Goal: Book appointment/travel/reservation

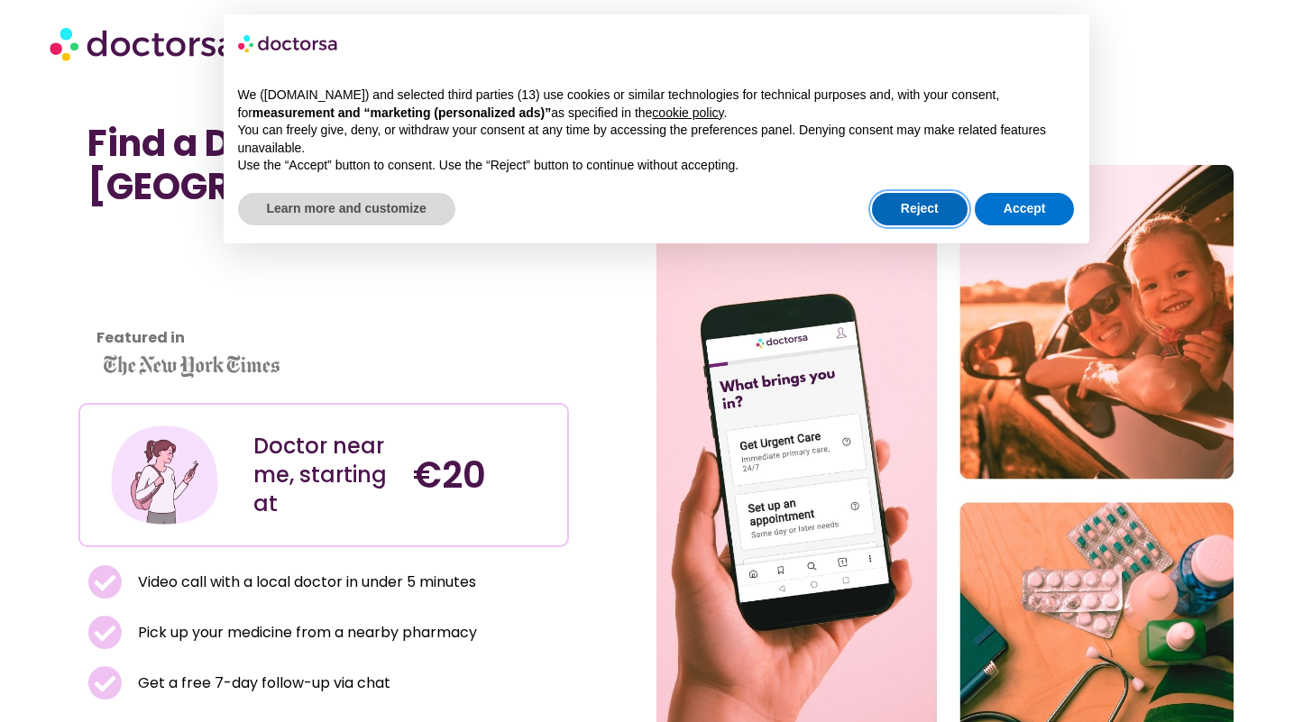
click at [906, 211] on button "Reject" at bounding box center [920, 209] width 96 height 32
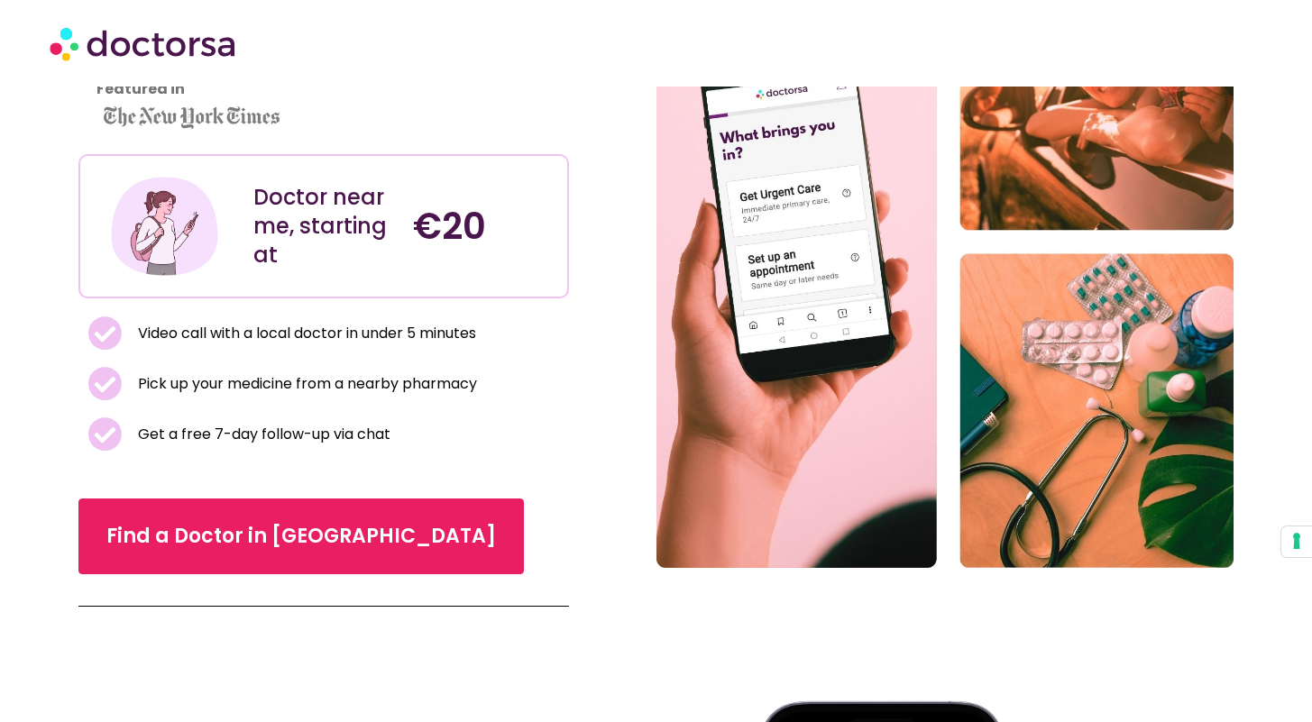
scroll to position [401, 0]
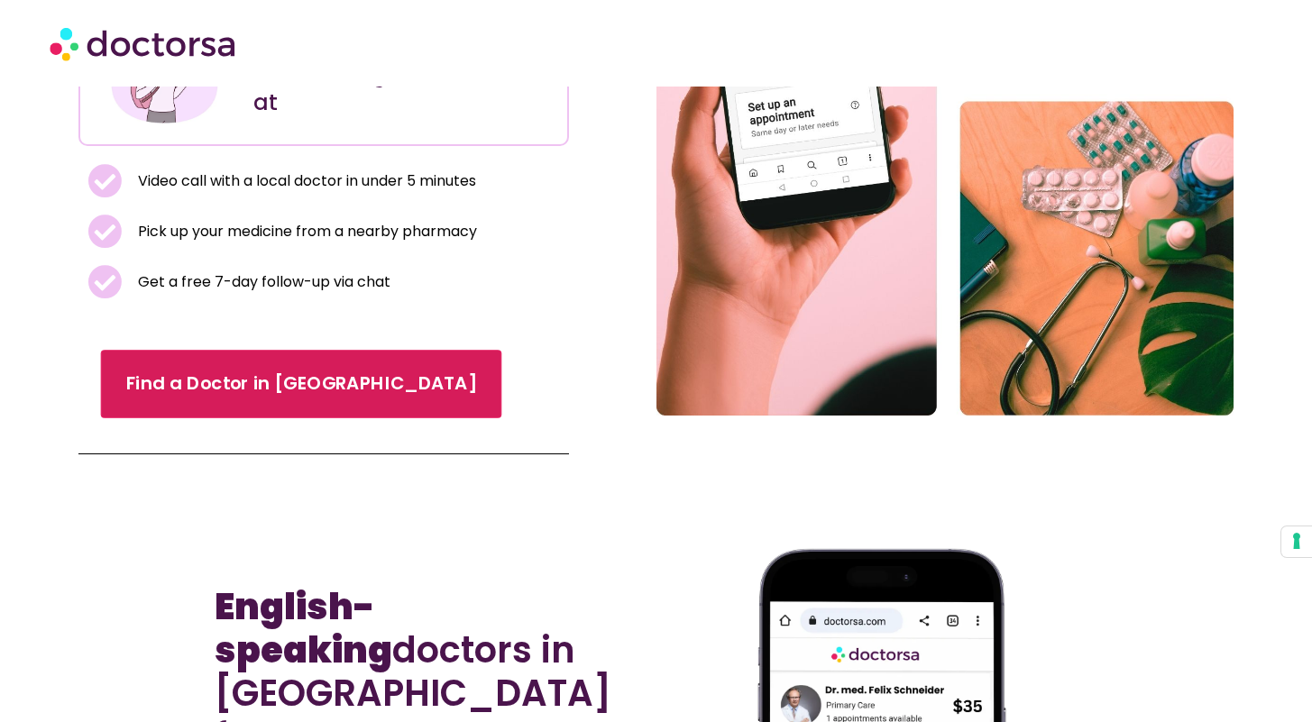
click at [222, 419] on link "Find a Doctor in Rome" at bounding box center [301, 385] width 401 height 69
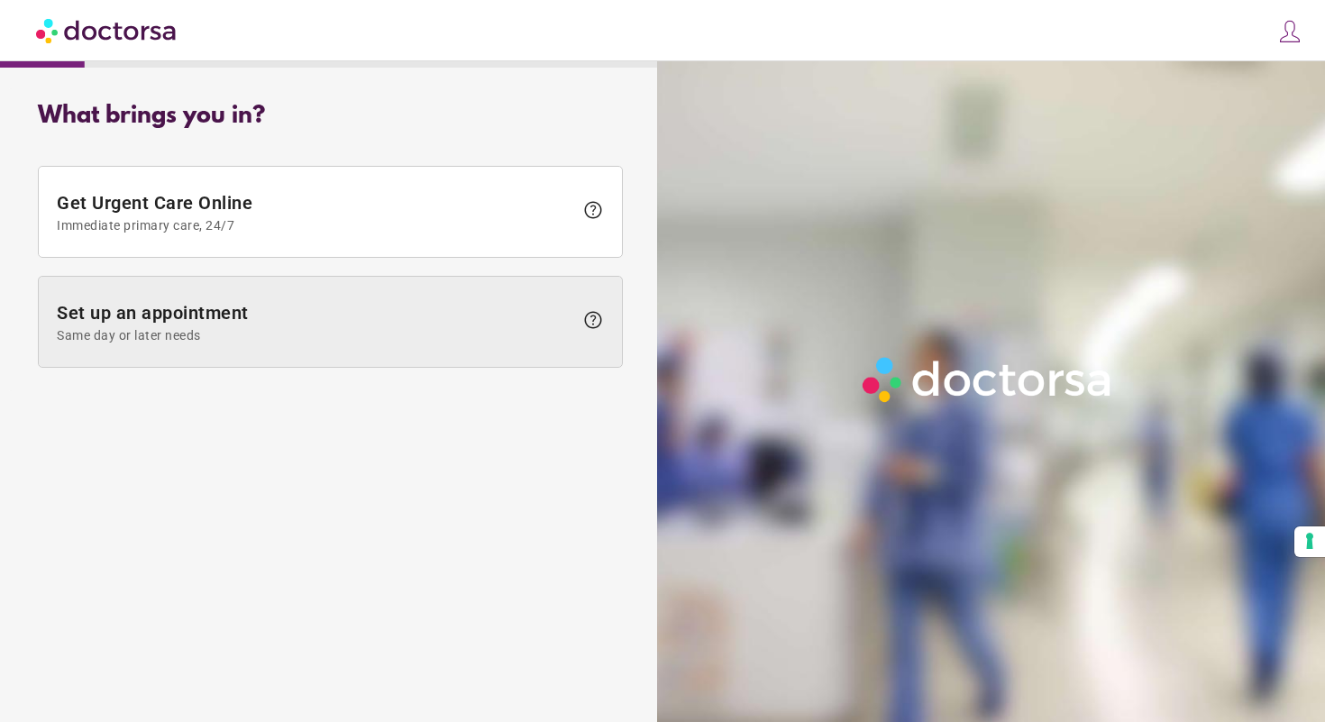
click at [258, 346] on span at bounding box center [330, 322] width 583 height 90
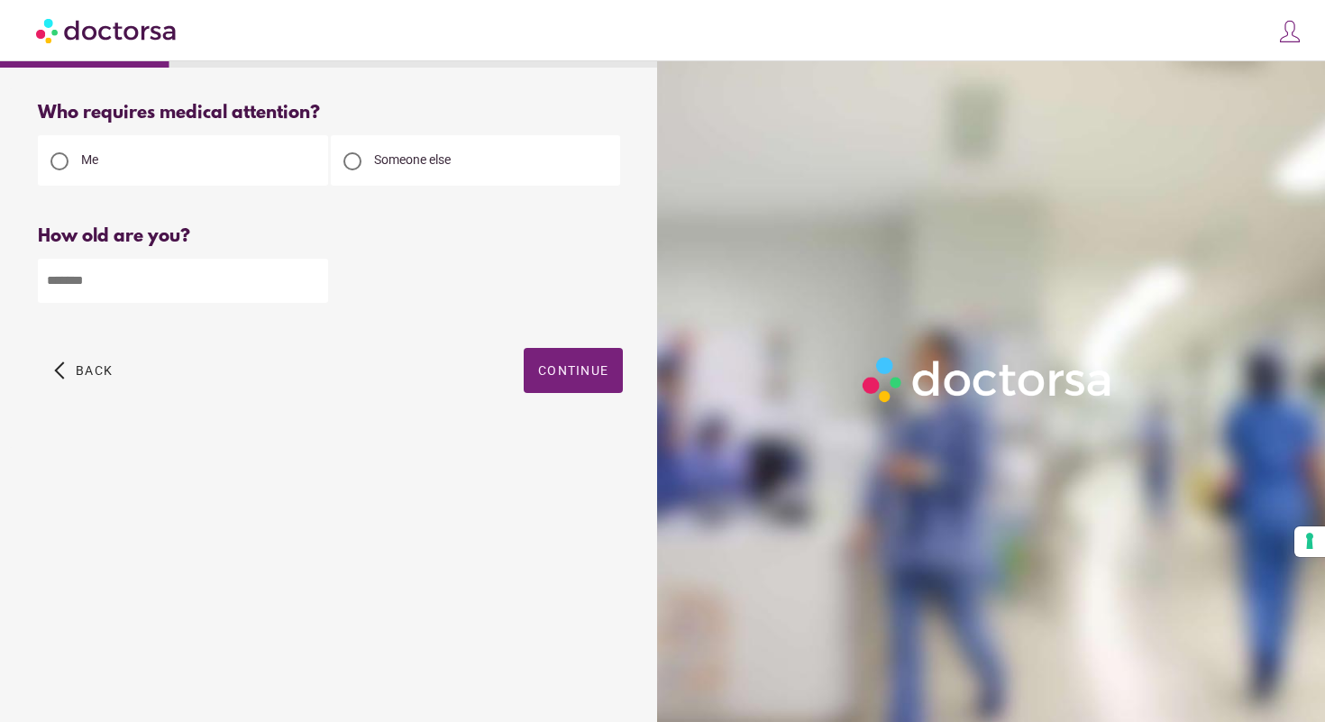
click at [259, 261] on input "number" at bounding box center [183, 281] width 290 height 44
type input "**"
click at [575, 370] on span "Continue" at bounding box center [573, 370] width 70 height 14
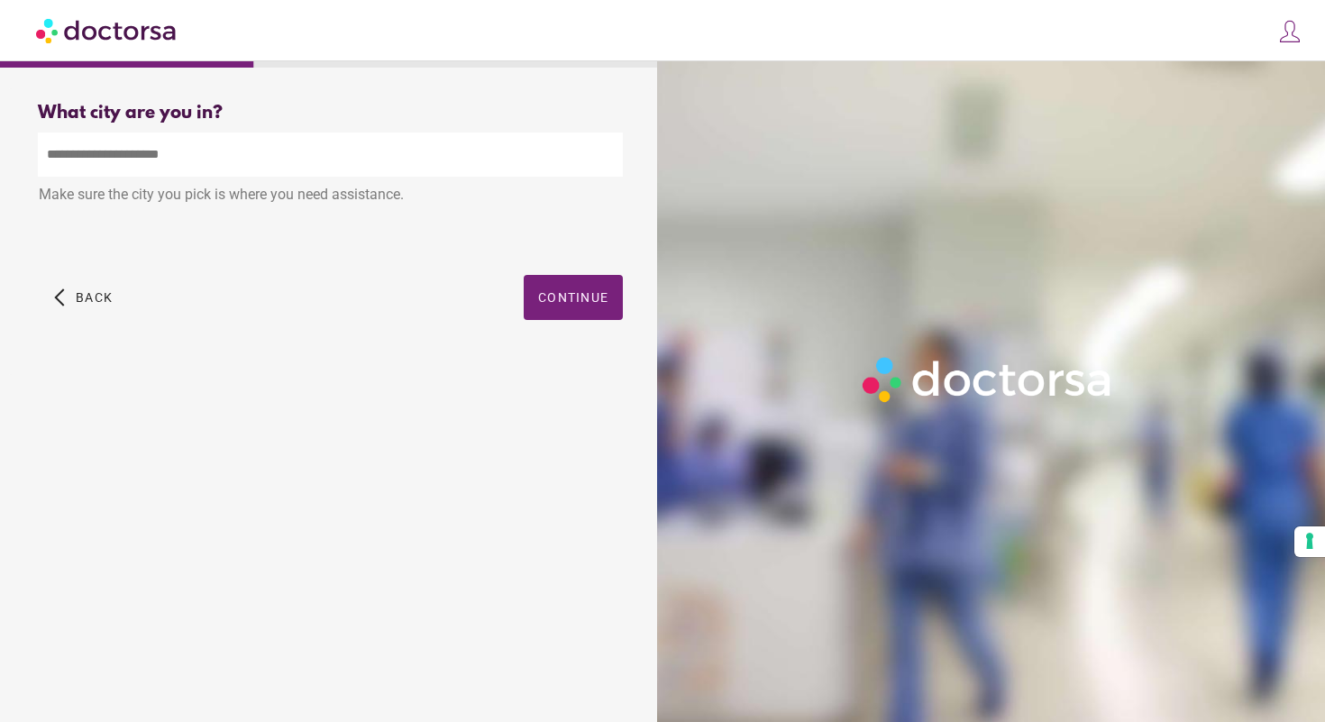
click at [281, 133] on input "text" at bounding box center [330, 155] width 585 height 44
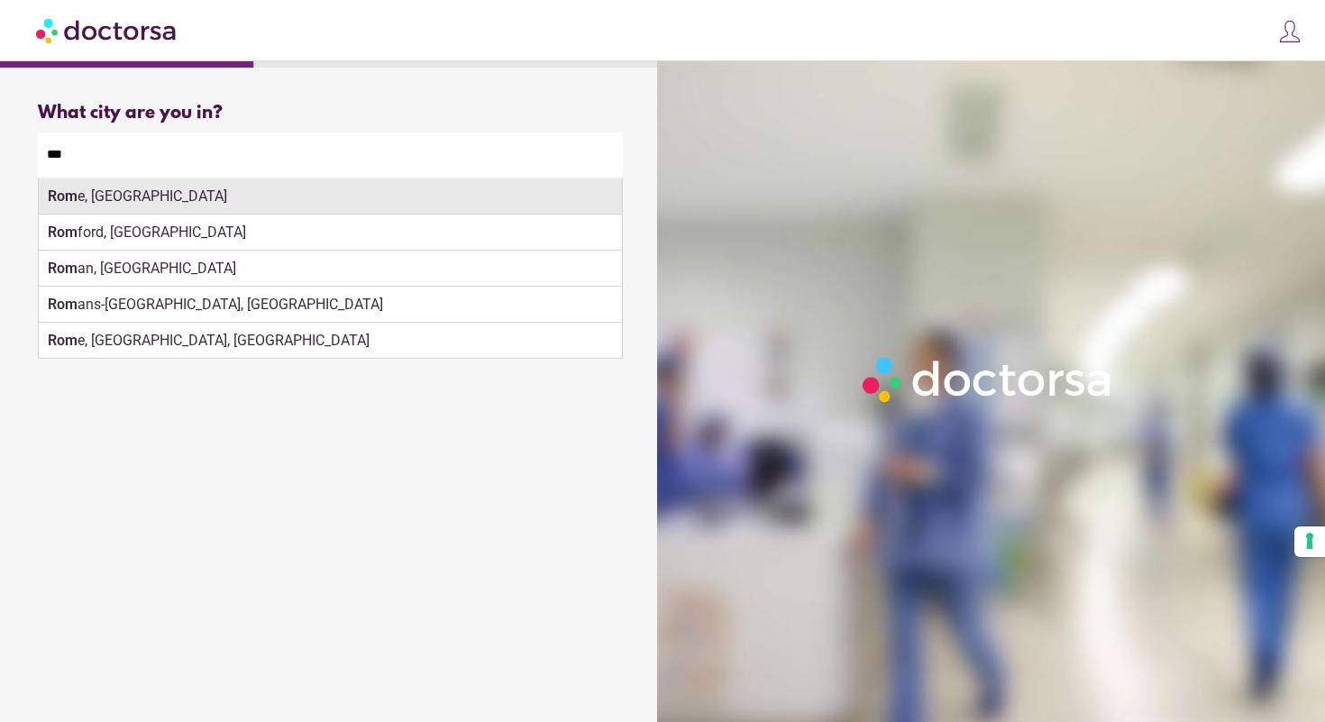
click at [220, 190] on div "Rom e, Italy" at bounding box center [330, 197] width 583 height 36
type input "**********"
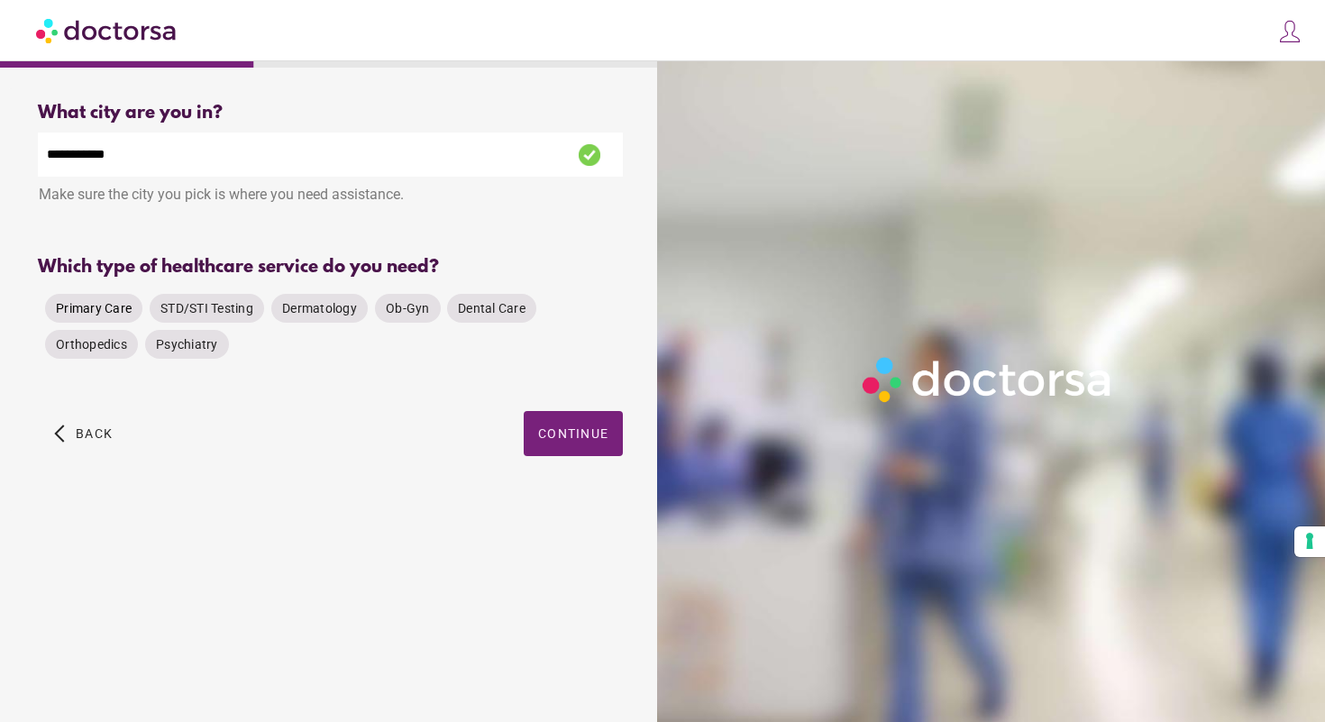
click at [94, 314] on span "Primary Care" at bounding box center [94, 308] width 76 height 14
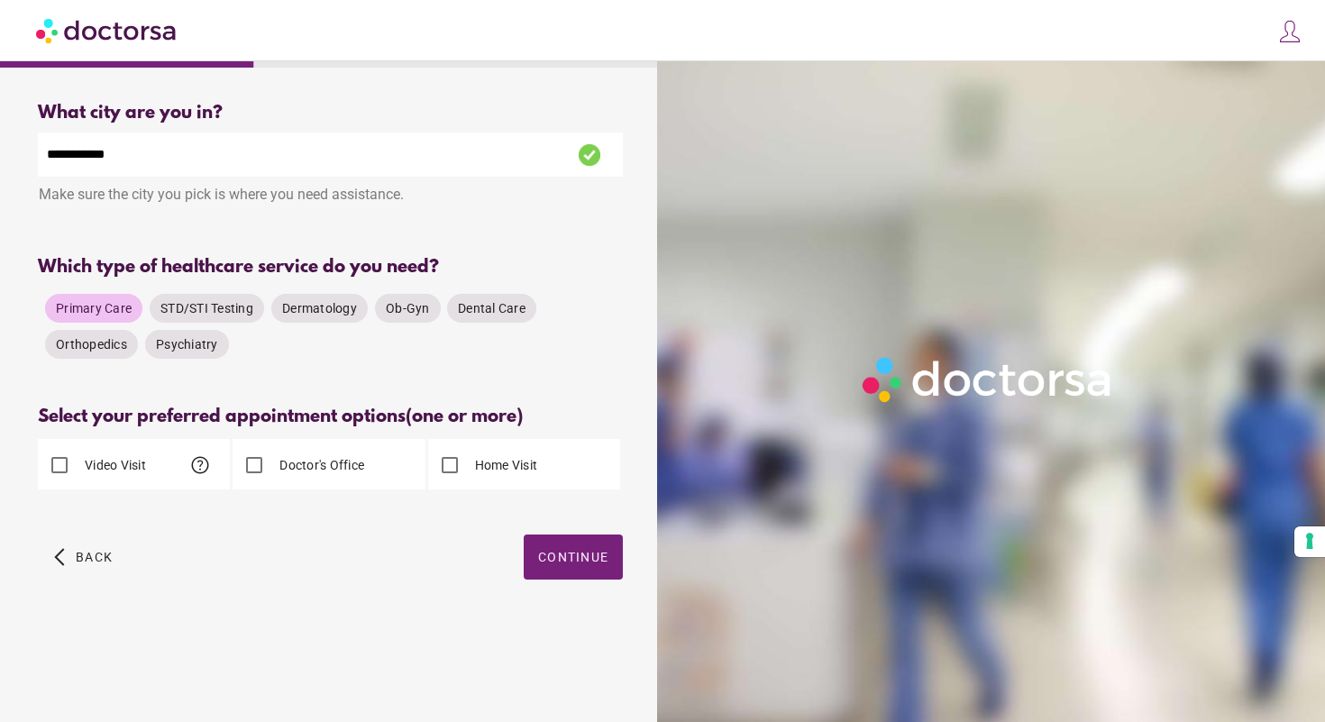
click at [279, 468] on label "Doctor's Office" at bounding box center [320, 465] width 88 height 18
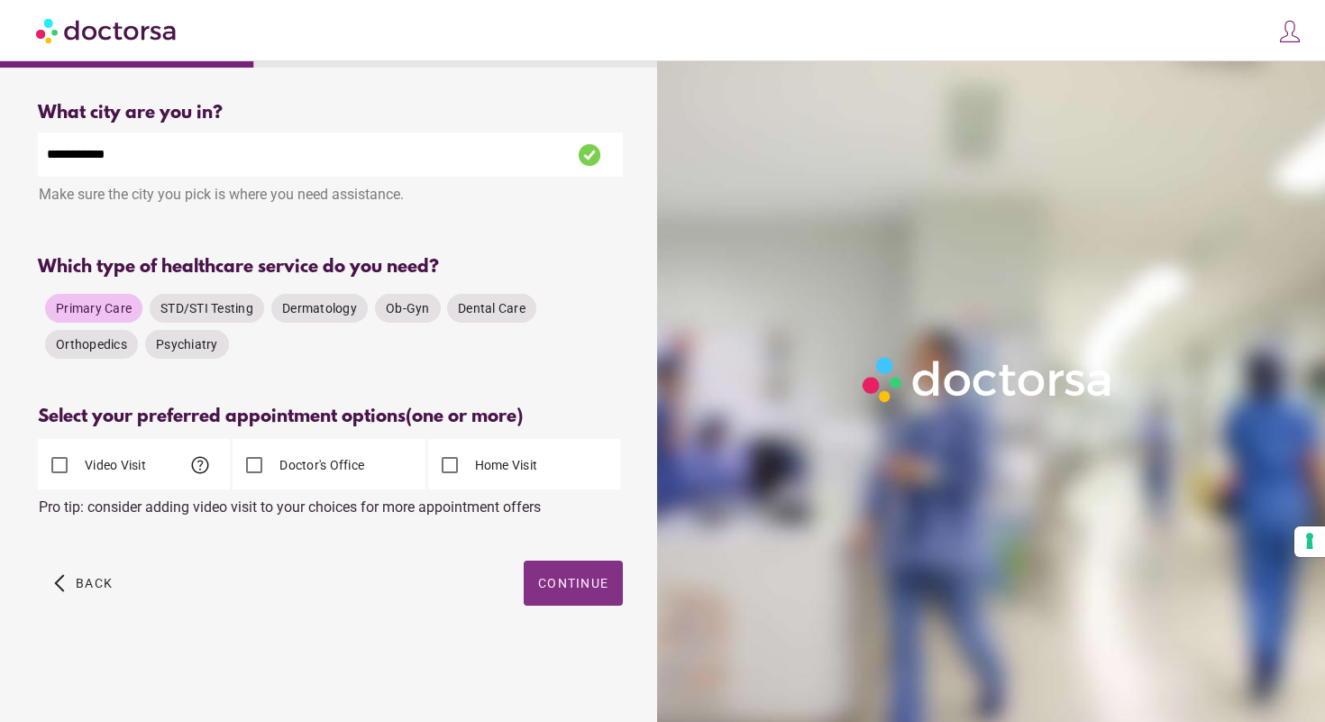
click at [584, 580] on span "Continue" at bounding box center [573, 583] width 70 height 14
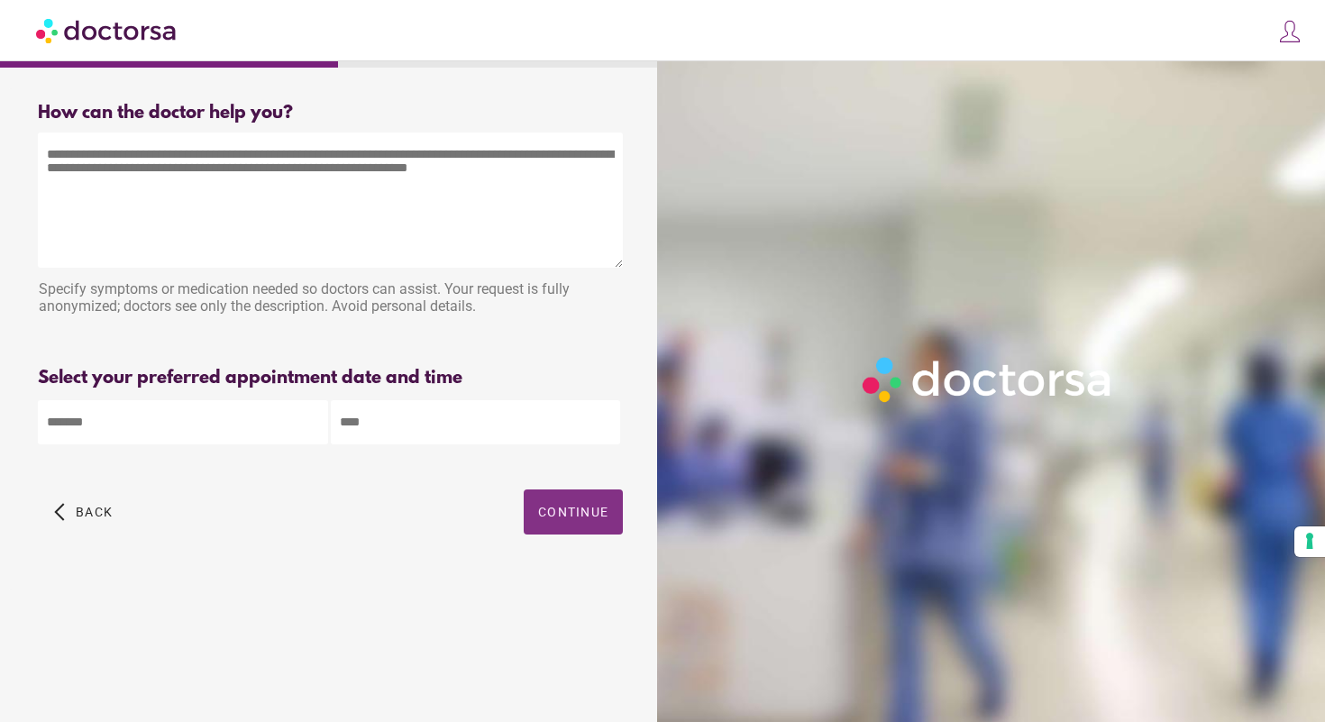
click at [588, 508] on span "Continue" at bounding box center [573, 512] width 70 height 14
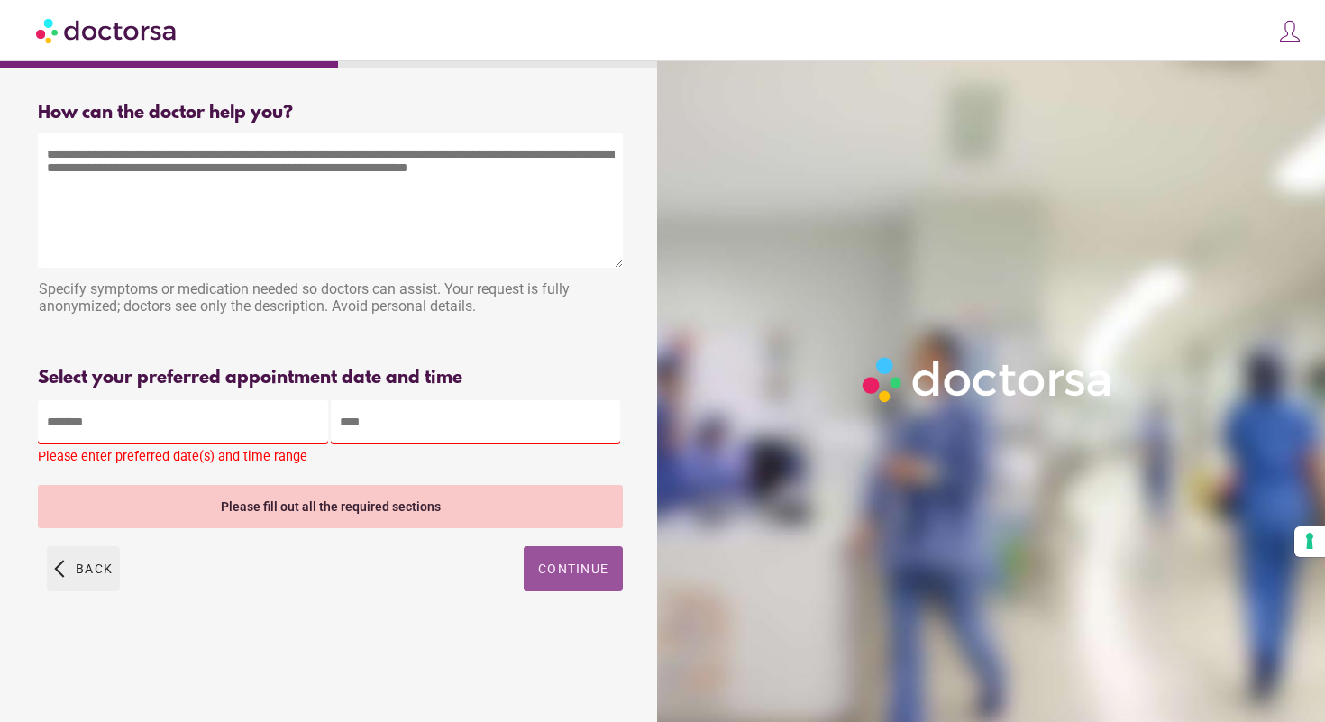
click at [77, 574] on span "Back" at bounding box center [94, 569] width 37 height 14
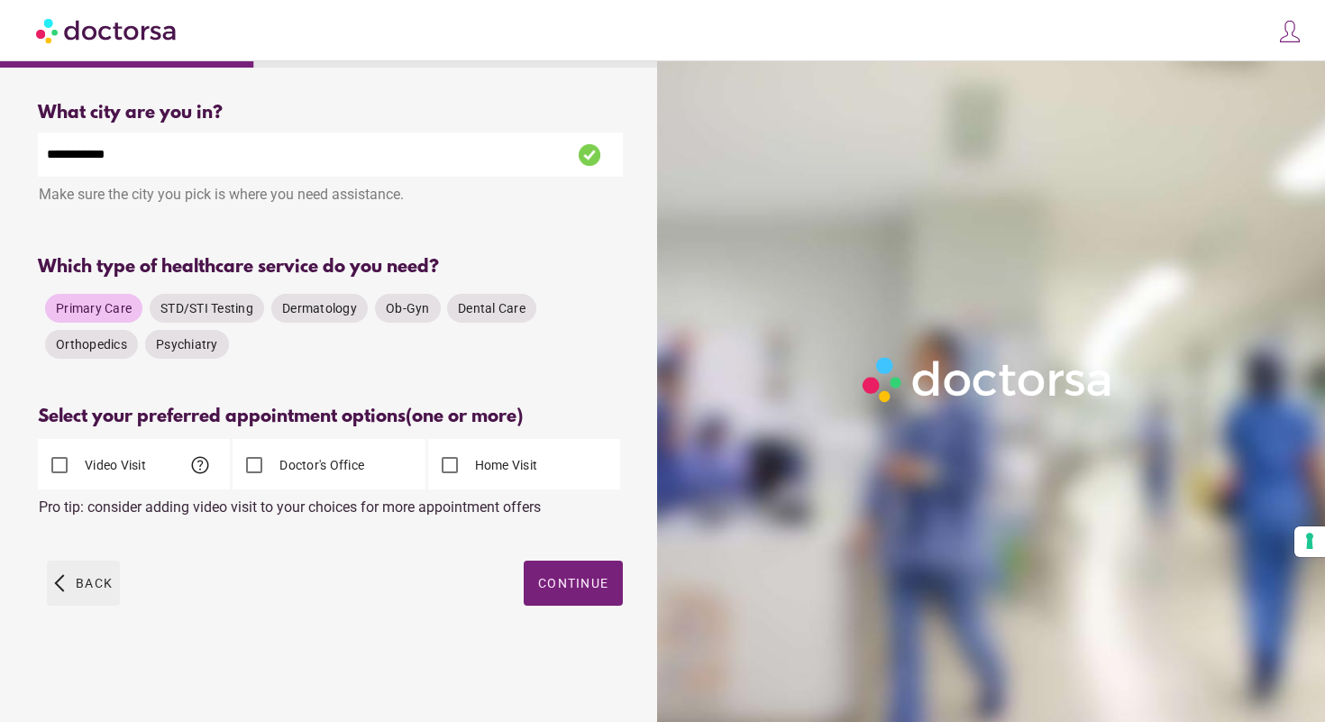
click at [77, 573] on span "button" at bounding box center [83, 583] width 73 height 45
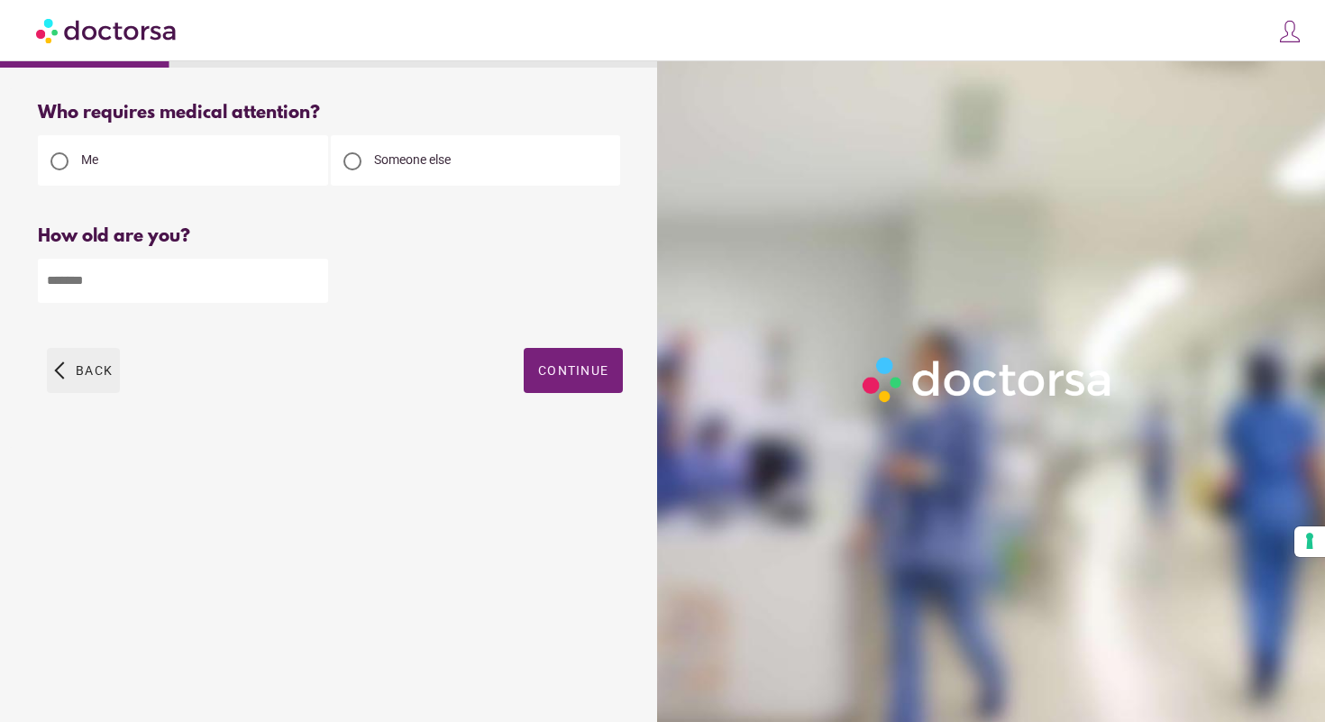
click at [98, 362] on span "button" at bounding box center [83, 370] width 73 height 45
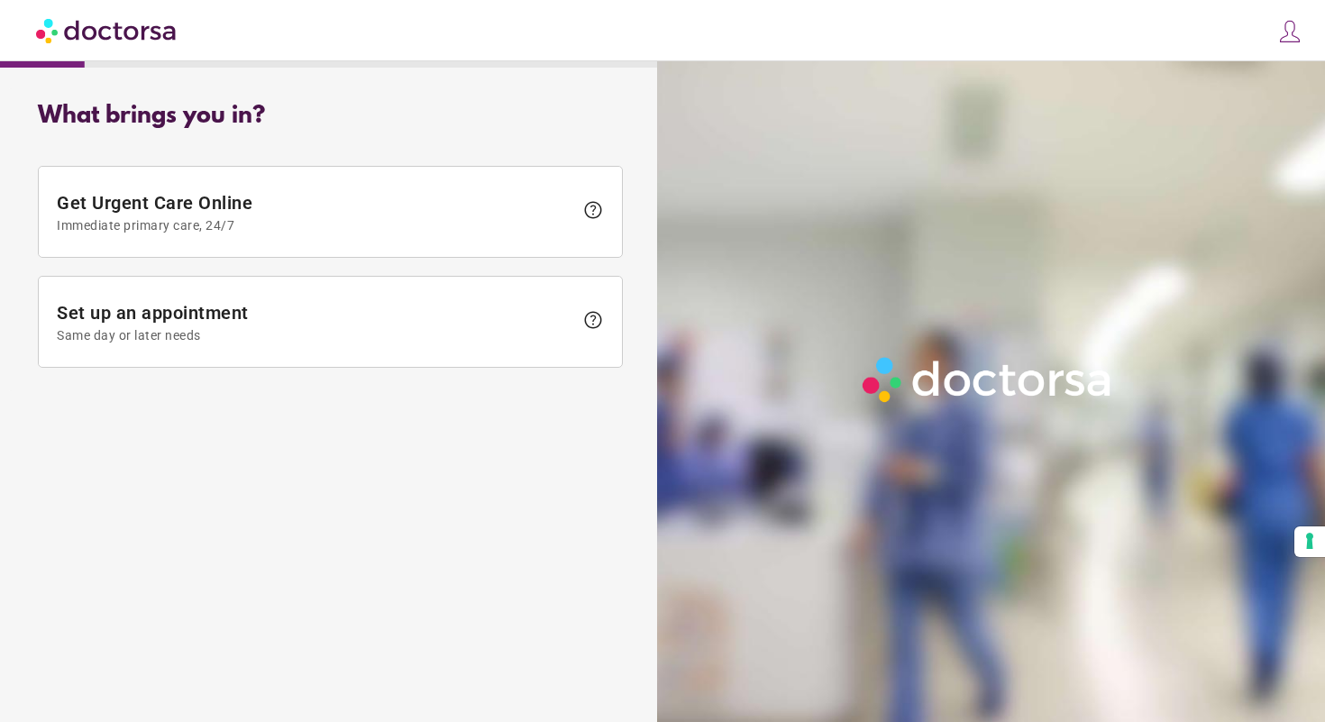
click at [109, 32] on img at bounding box center [107, 30] width 142 height 41
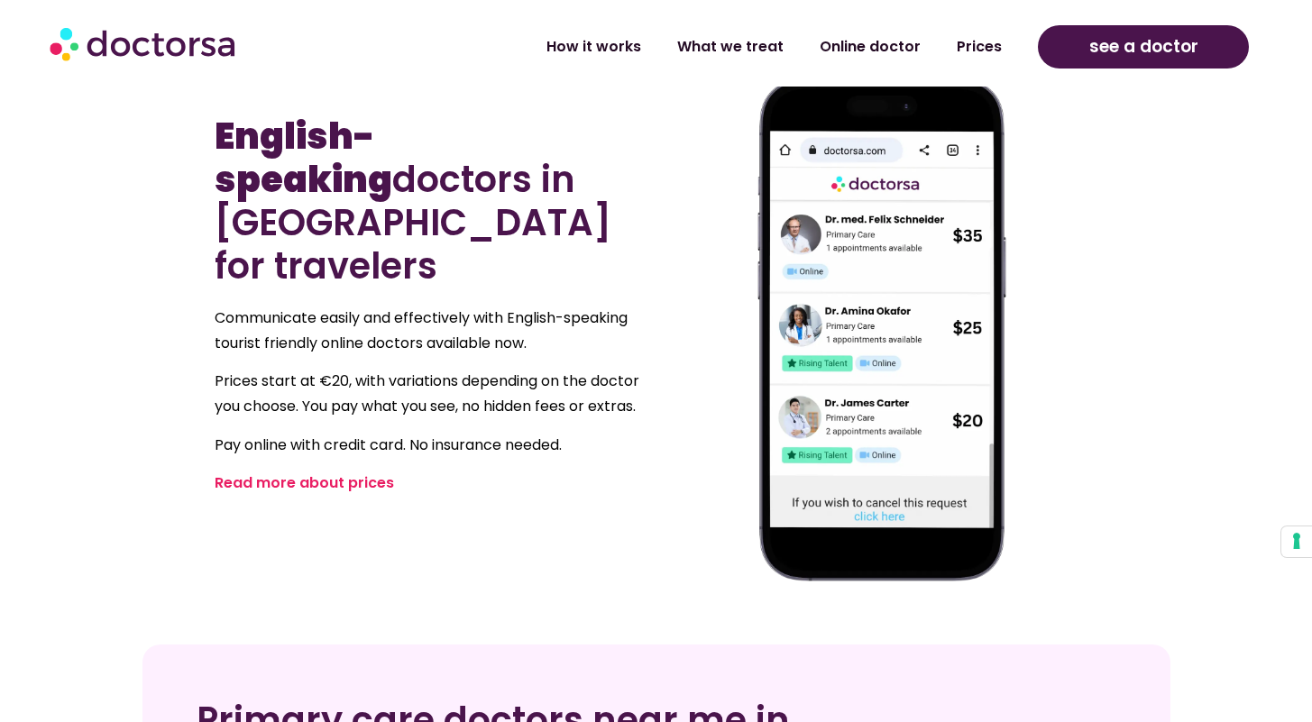
scroll to position [869, 0]
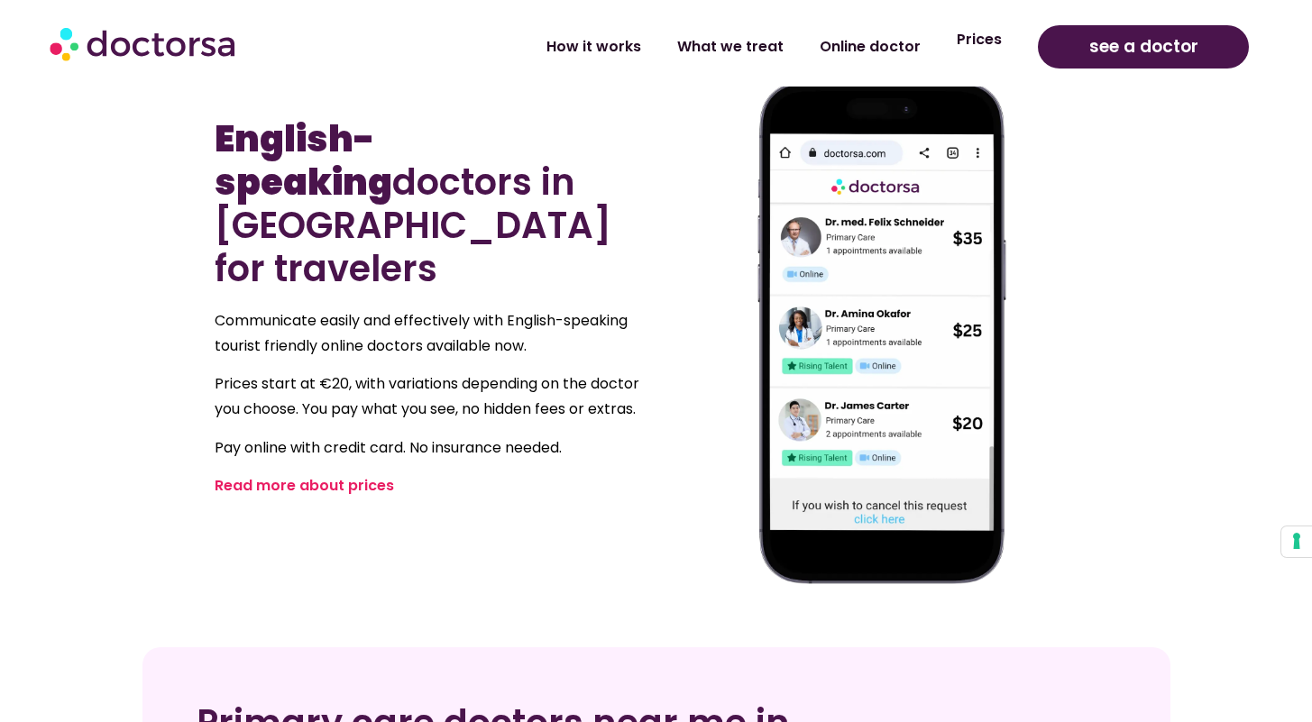
click at [976, 46] on link "Prices" at bounding box center [979, 39] width 81 height 41
